Goal: Information Seeking & Learning: Learn about a topic

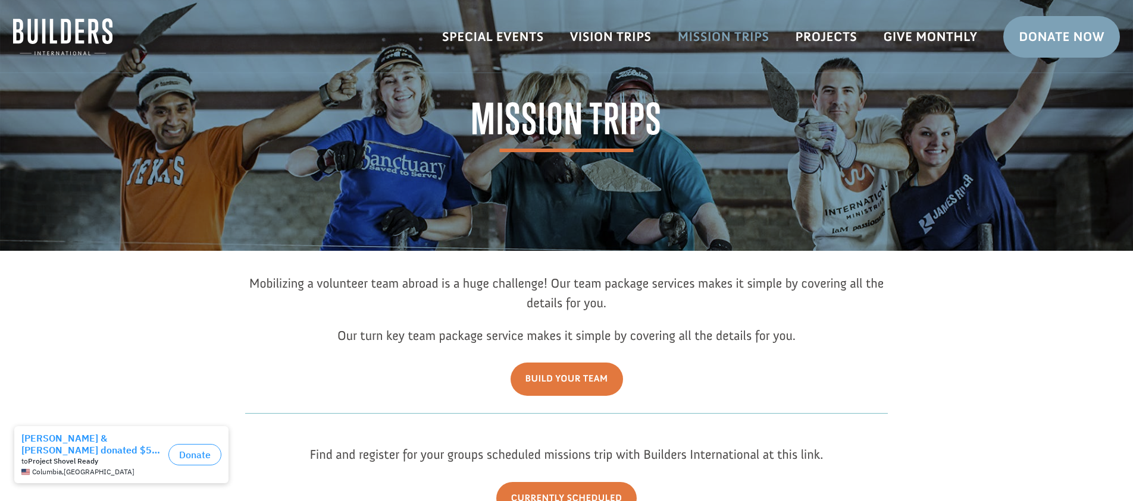
click at [719, 37] on link "Mission Trips" at bounding box center [723, 37] width 118 height 35
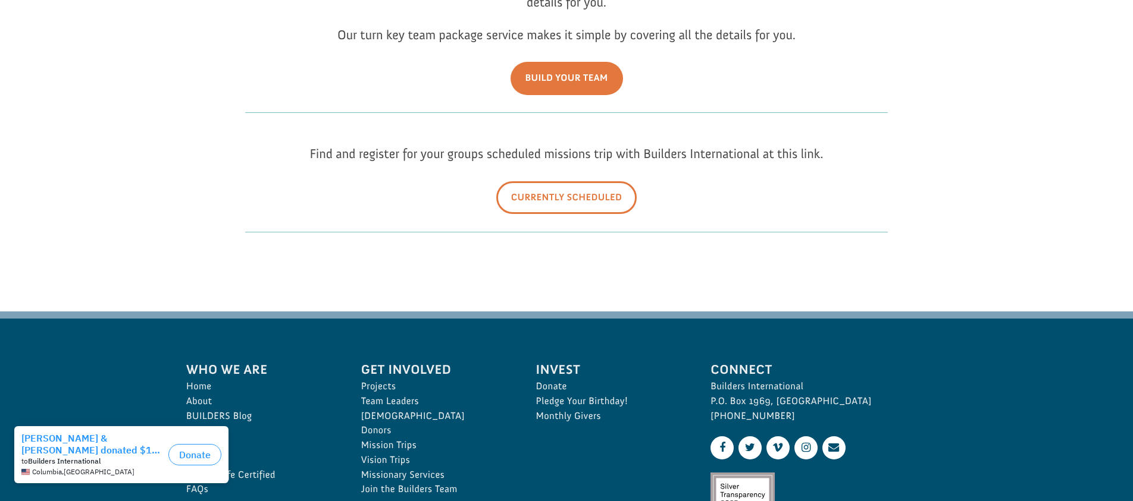
scroll to position [300, 0]
click at [560, 195] on link "Currently Scheduled" at bounding box center [566, 198] width 141 height 33
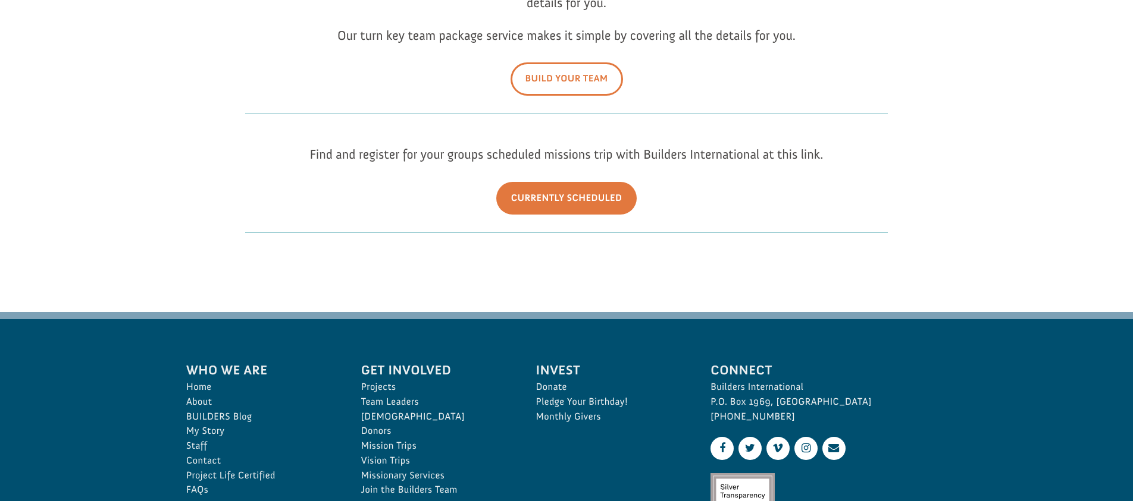
scroll to position [0, 0]
